Goal: Information Seeking & Learning: Check status

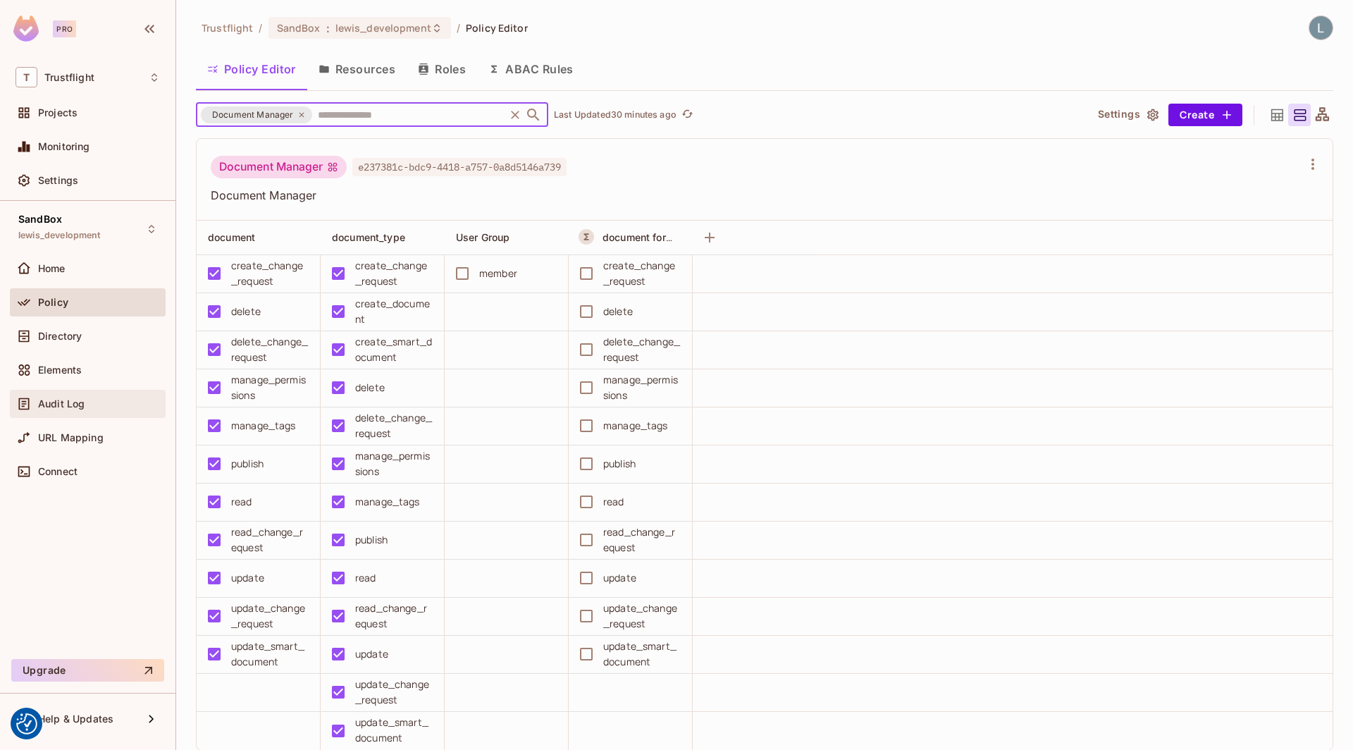
click at [87, 398] on div "Audit Log" at bounding box center [99, 403] width 122 height 11
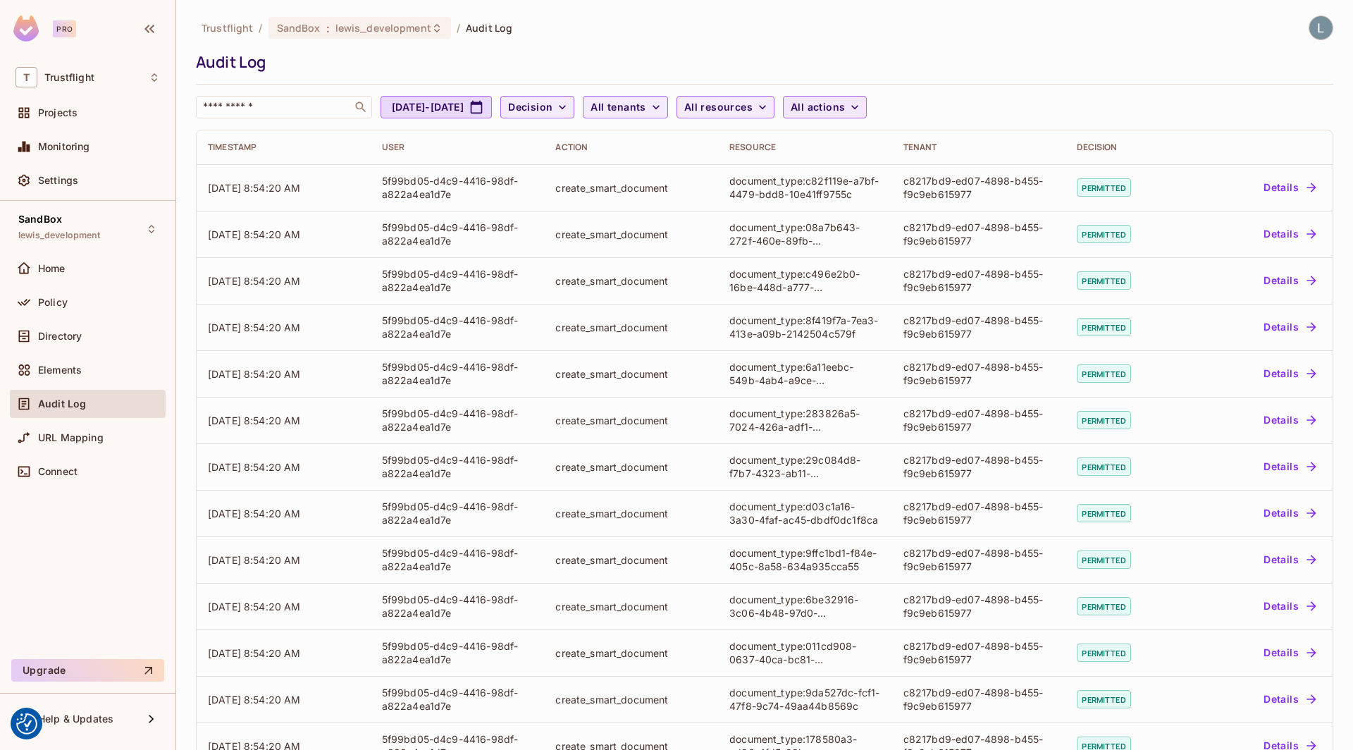
click at [862, 109] on icon "button" at bounding box center [855, 107] width 14 height 14
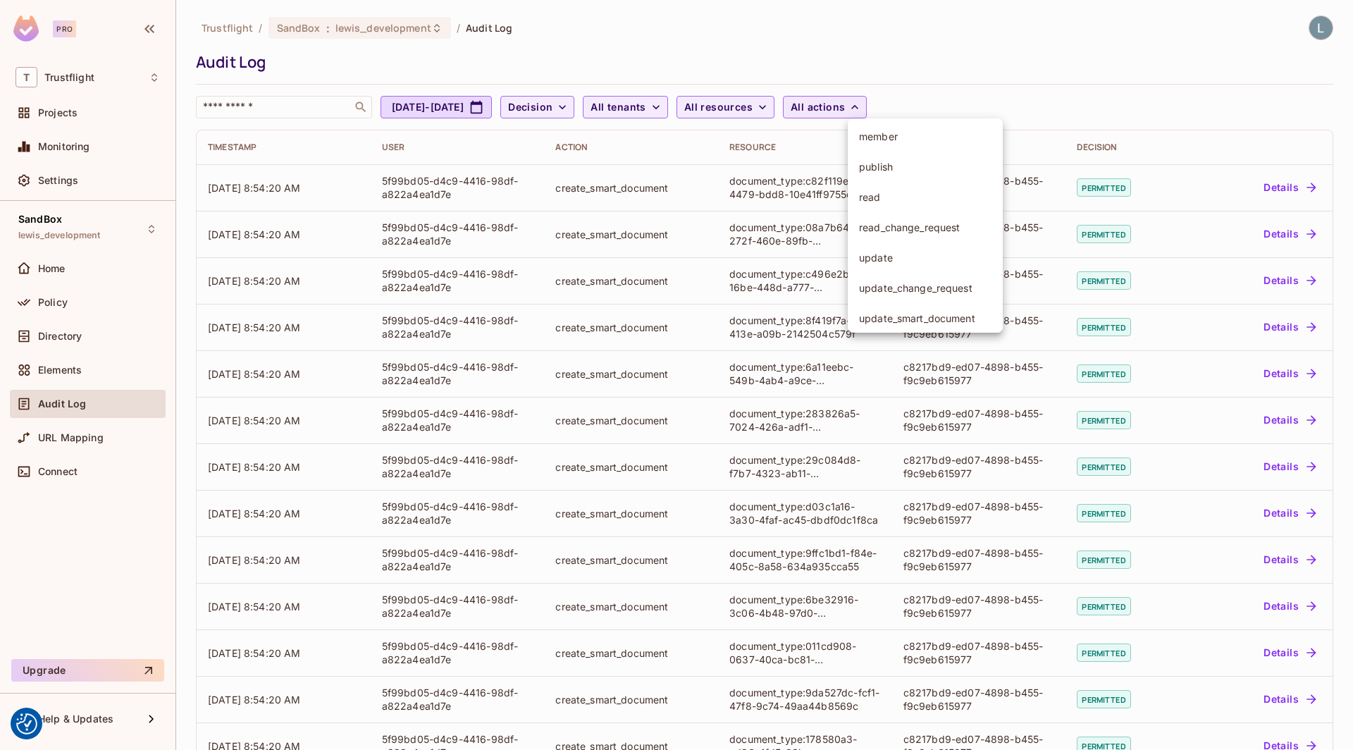
scroll to position [290, 0]
click at [903, 195] on span "read" at bounding box center [925, 191] width 133 height 13
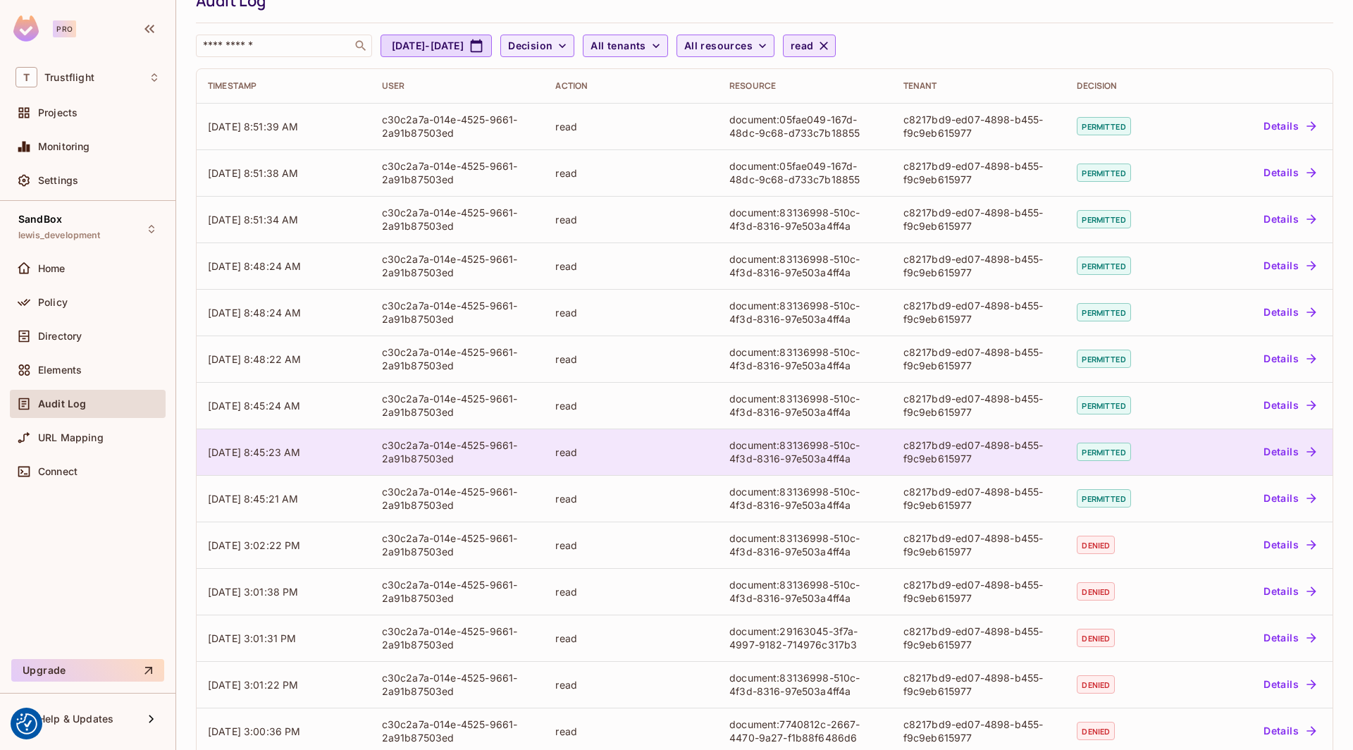
scroll to position [0, 0]
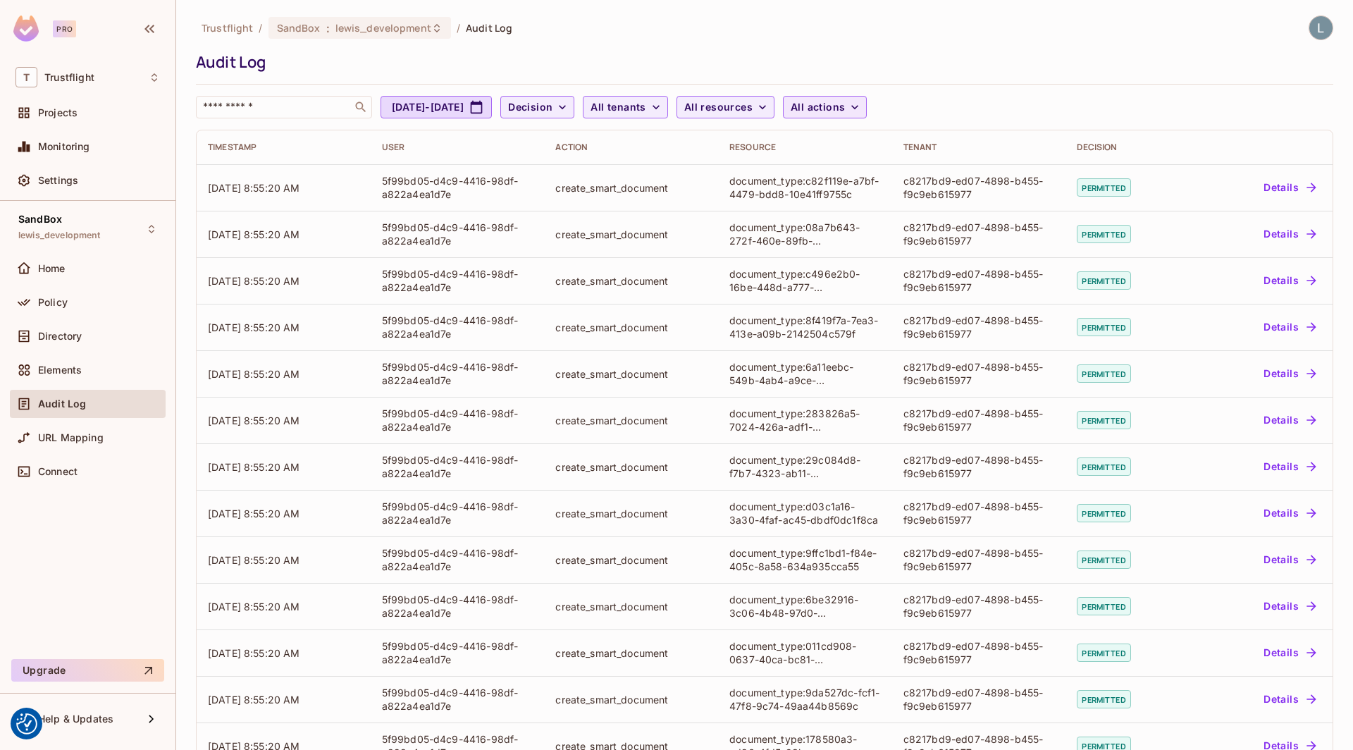
click at [862, 111] on icon "button" at bounding box center [855, 107] width 14 height 14
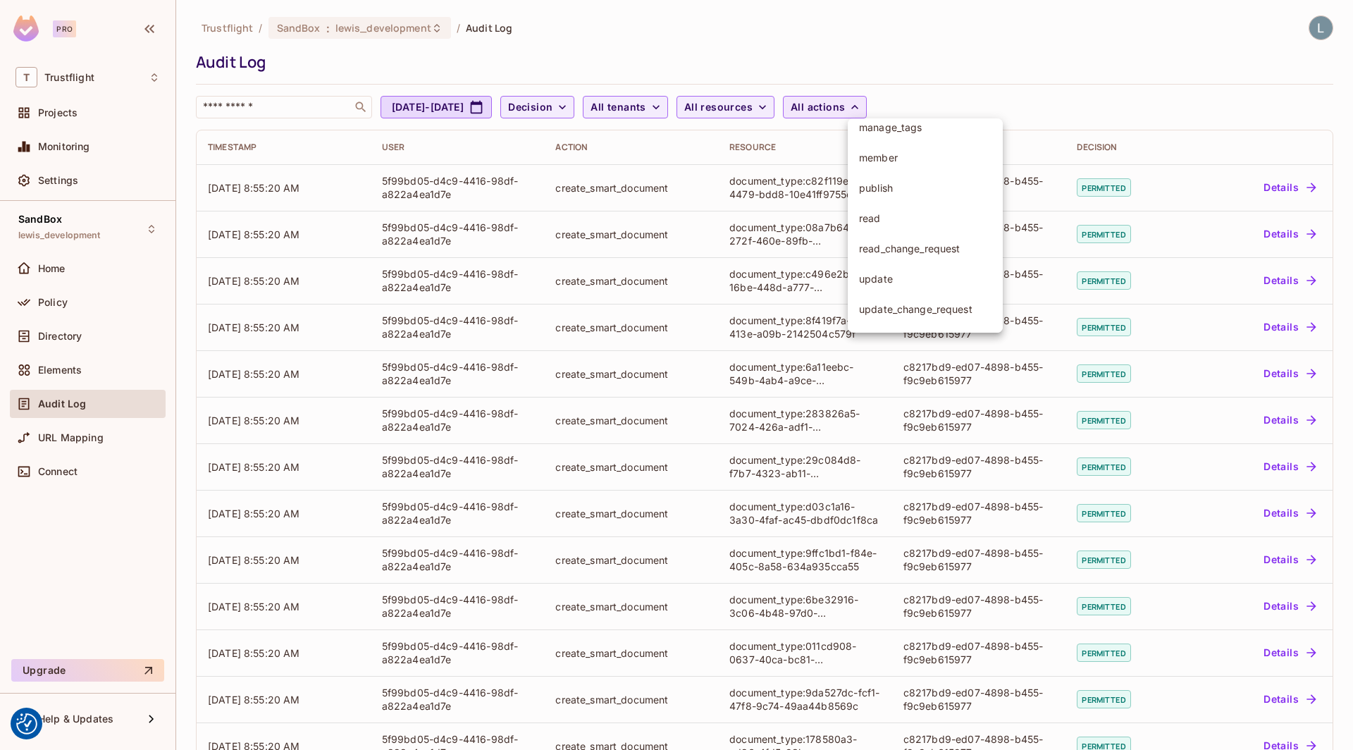
scroll to position [290, 0]
click at [904, 194] on span "read" at bounding box center [925, 191] width 133 height 13
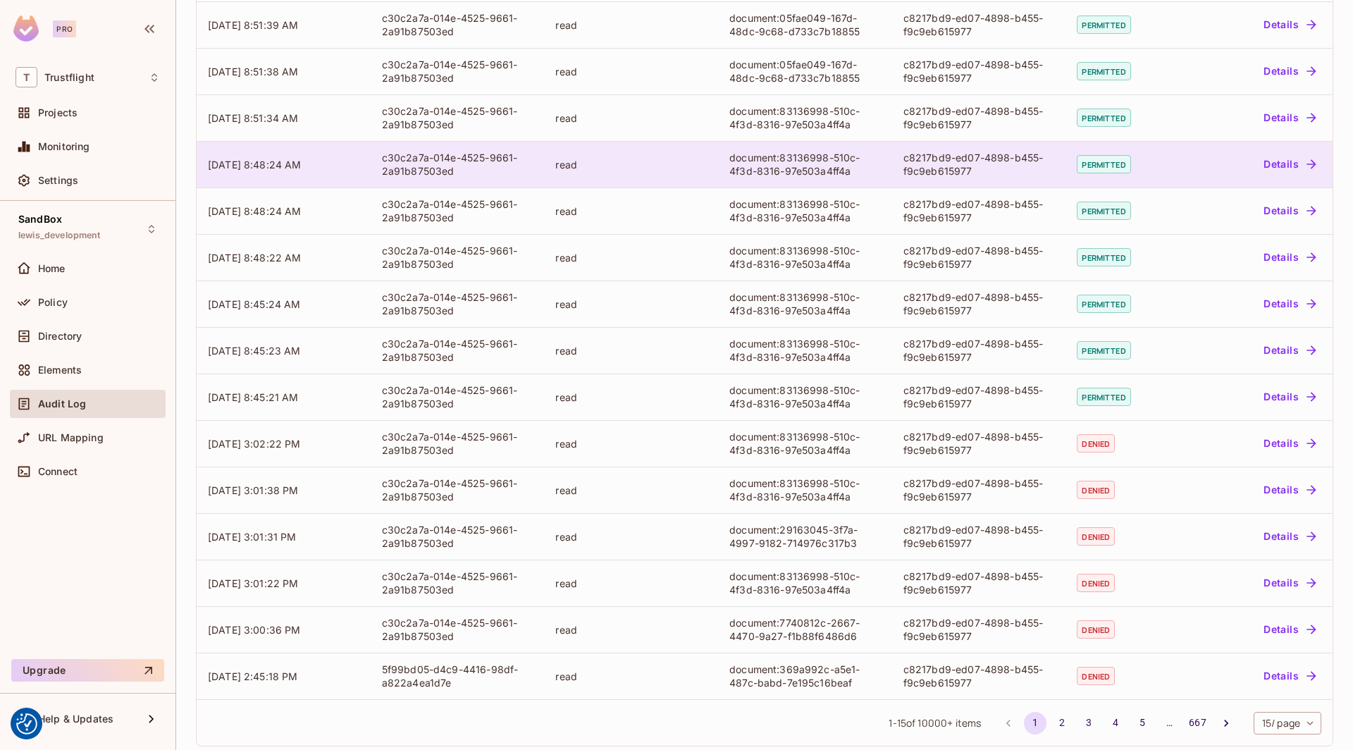
scroll to position [178, 0]
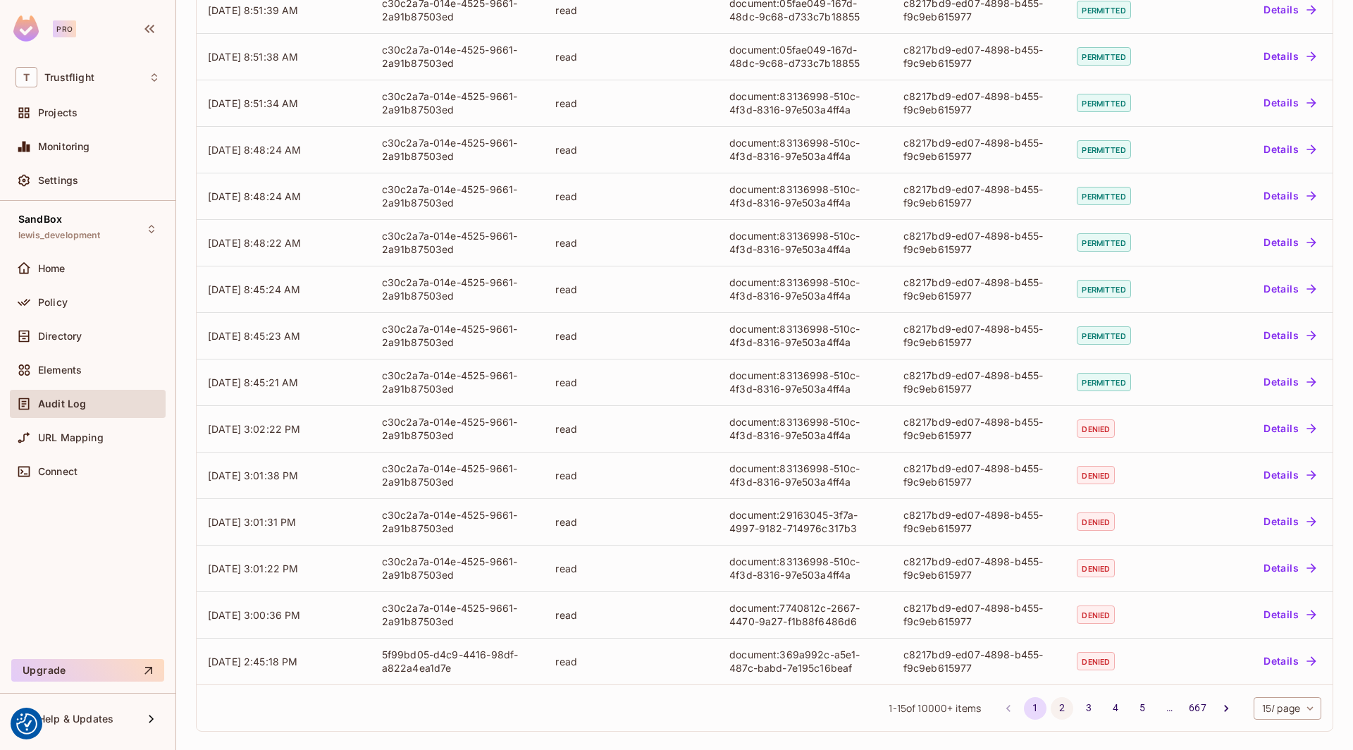
click at [1062, 708] on button "2" at bounding box center [1062, 708] width 23 height 23
click at [1033, 706] on button "1" at bounding box center [1035, 708] width 23 height 23
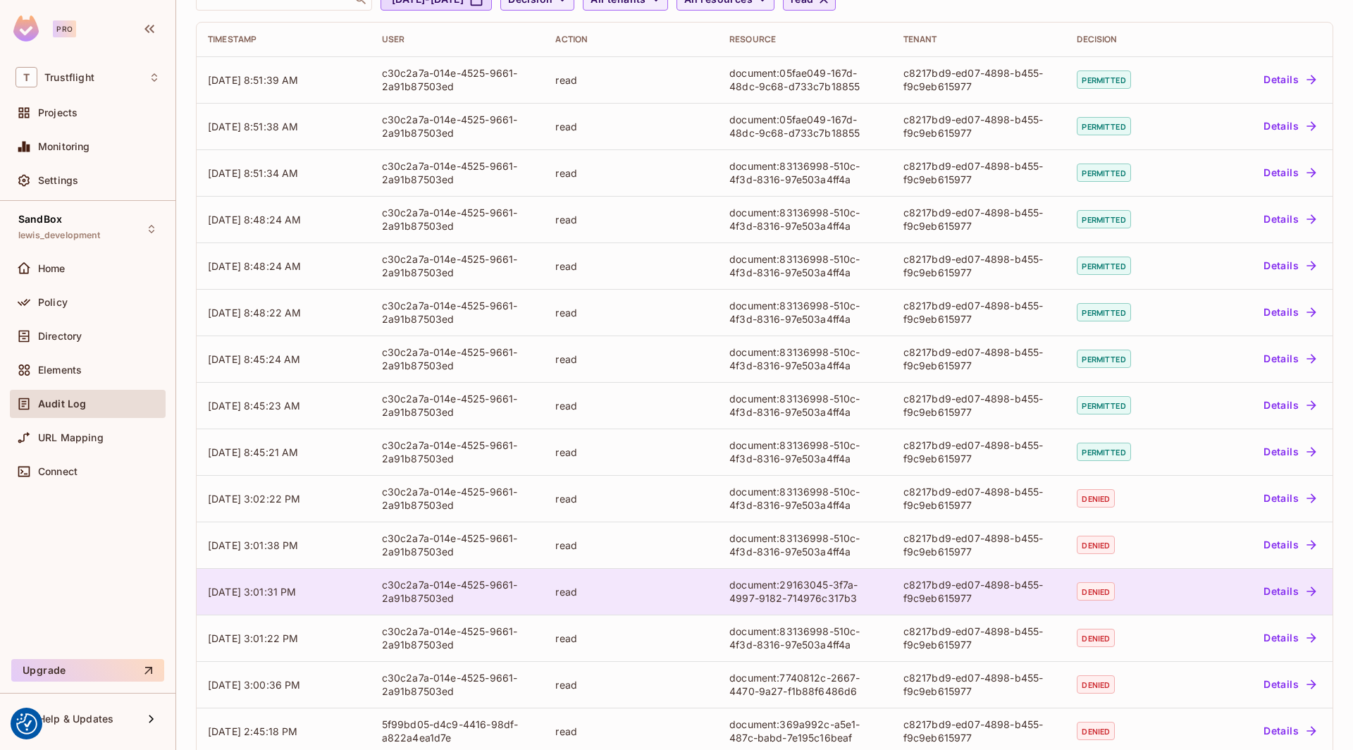
scroll to position [0, 0]
